Goal: Task Accomplishment & Management: Use online tool/utility

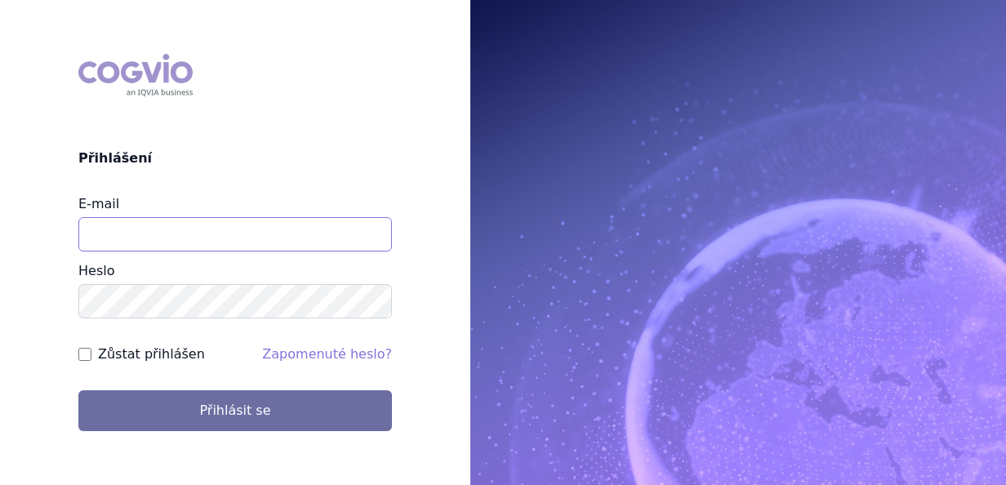
click at [255, 229] on input "E-mail" at bounding box center [235, 234] width 314 height 34
type input "[EMAIL_ADDRESS][DOMAIN_NAME]"
click at [78, 390] on button "Přihlásit se" at bounding box center [235, 410] width 314 height 41
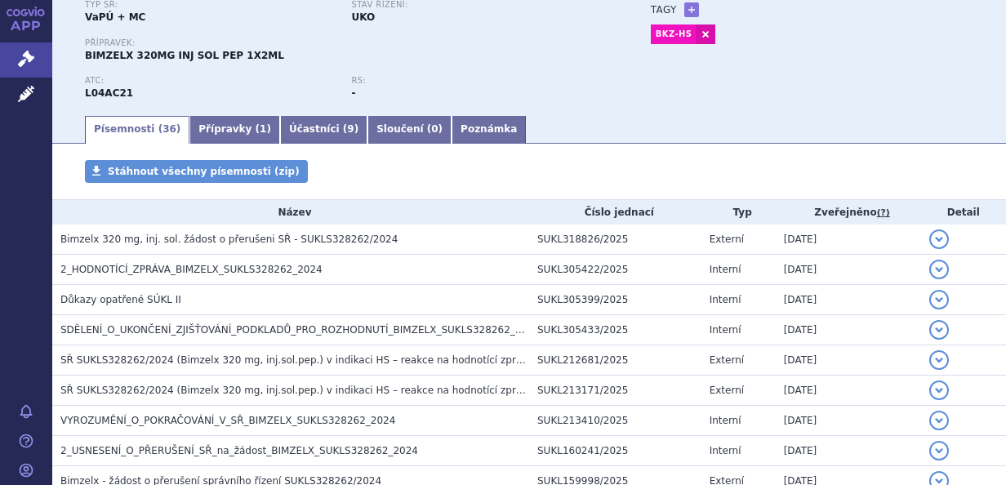
scroll to position [163, 0]
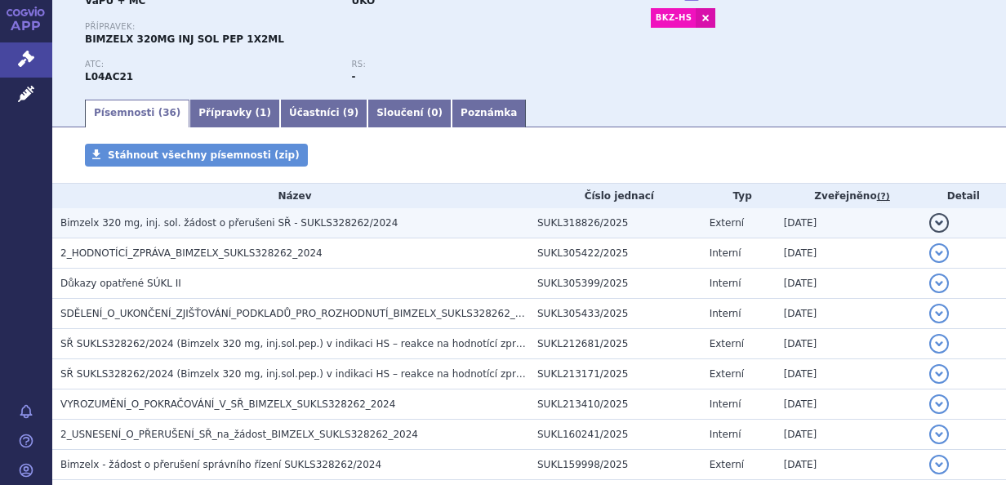
click at [356, 219] on h3 "Bimzelx 320 mg, inj. sol. žádost o přerušeni SŘ - SUKLS328262/2024" at bounding box center [294, 223] width 469 height 16
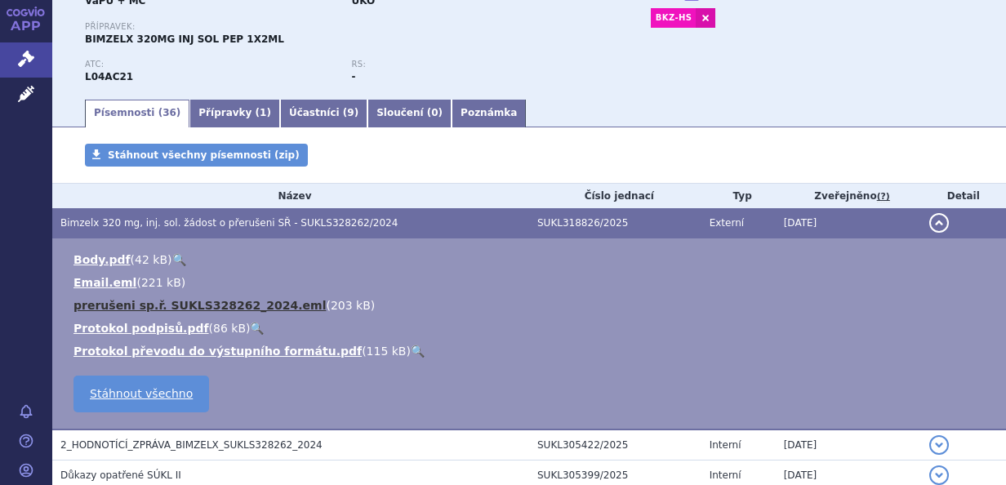
click at [217, 301] on link "prerušeni sp.ř. SUKLS328262_2024.eml" at bounding box center [199, 305] width 252 height 13
